Goal: Information Seeking & Learning: Learn about a topic

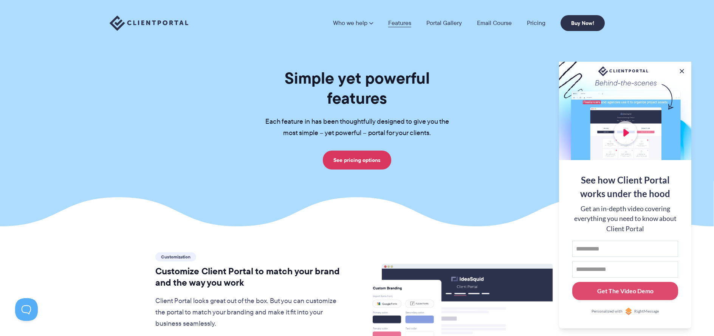
click at [406, 25] on link "Features" at bounding box center [399, 23] width 23 height 6
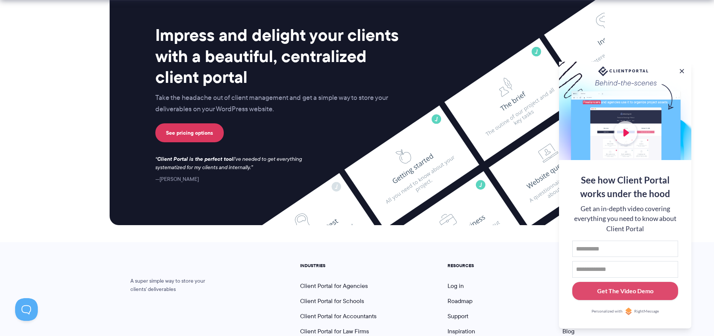
scroll to position [2002, 0]
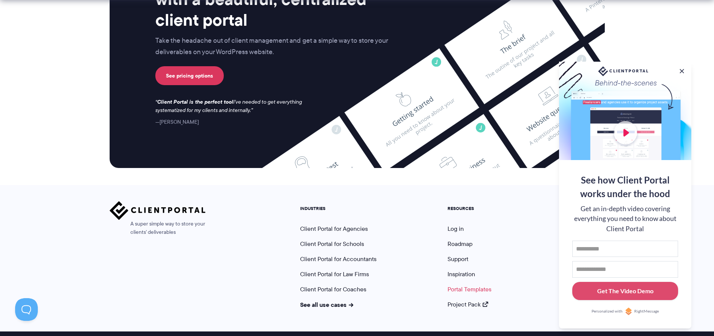
click at [455, 285] on link "Portal Templates" at bounding box center [470, 289] width 44 height 9
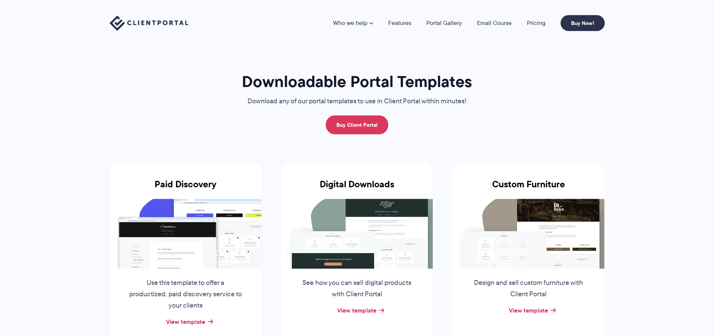
click at [206, 214] on img at bounding box center [186, 233] width 152 height 70
click at [210, 238] on img at bounding box center [186, 233] width 152 height 70
click at [183, 321] on link "View template" at bounding box center [185, 321] width 39 height 9
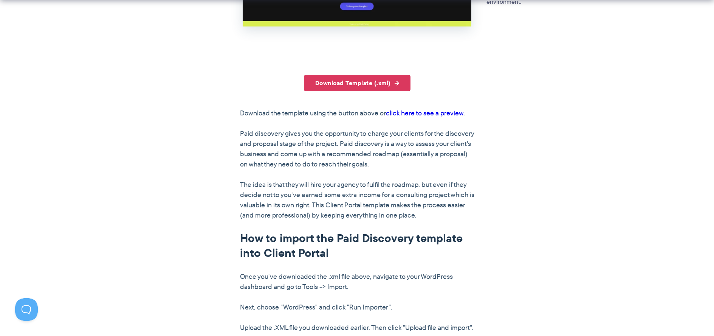
scroll to position [448, 0]
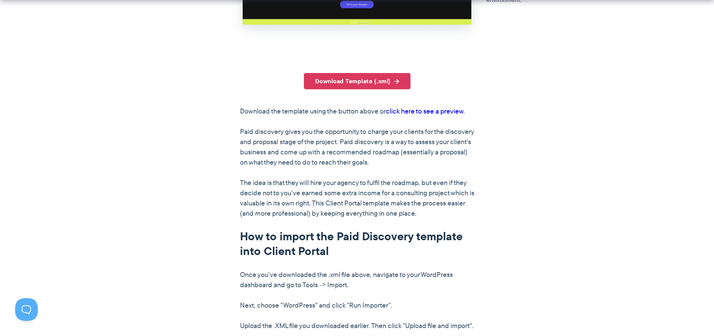
click at [433, 109] on link "click here to see a preview" at bounding box center [424, 111] width 77 height 10
